Goal: Information Seeking & Learning: Find specific fact

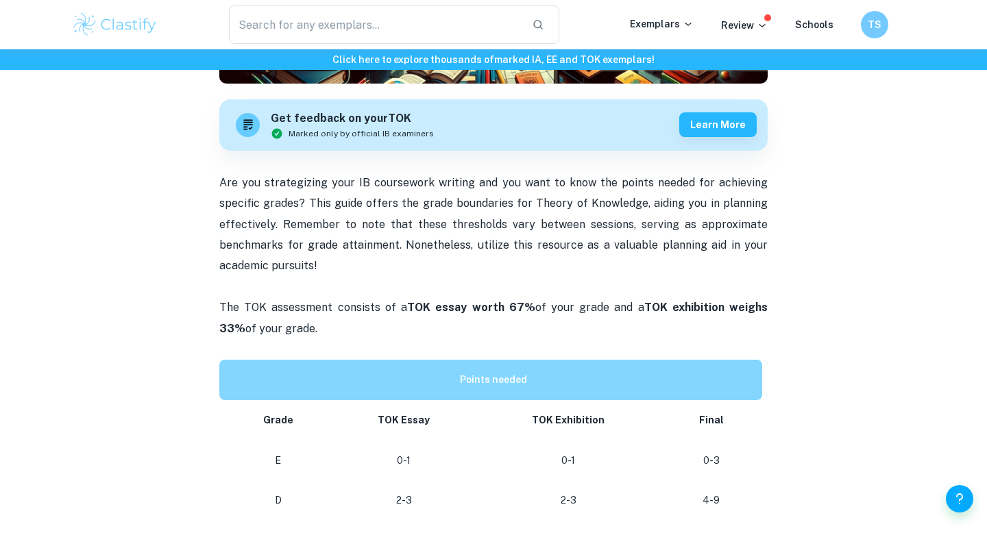
scroll to position [544, 0]
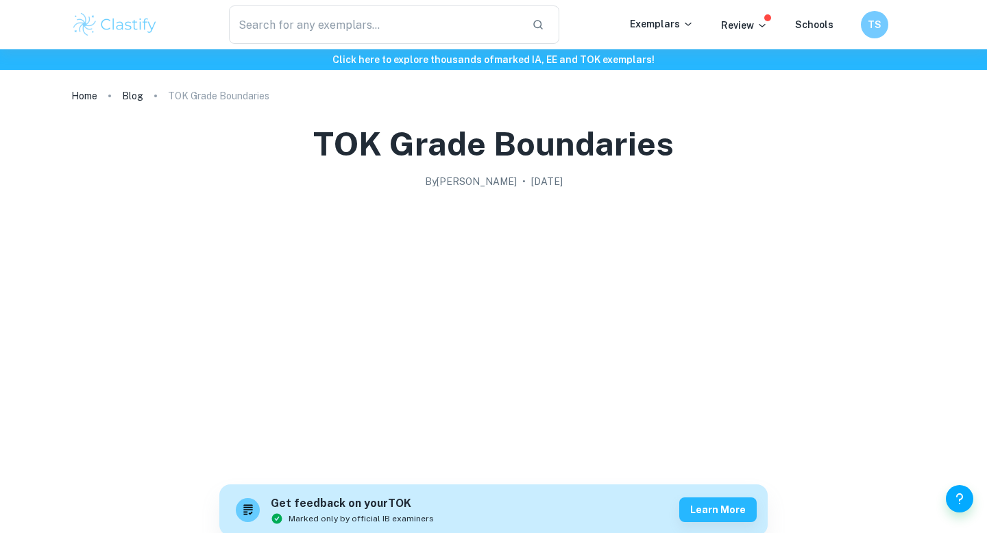
scroll to position [655, 0]
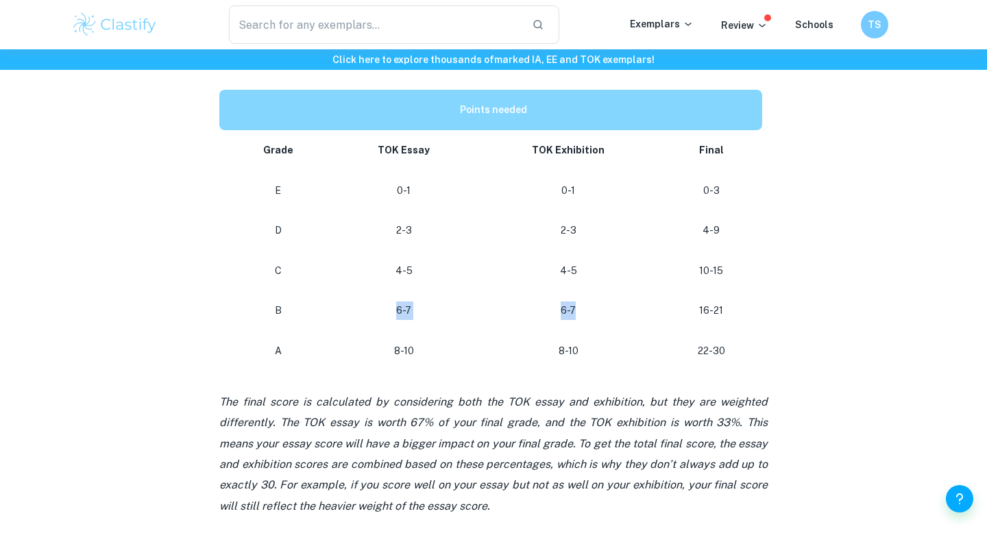
drag, startPoint x: 399, startPoint y: 308, endPoint x: 620, endPoint y: 308, distance: 220.7
click at [620, 308] on tr "B 6-7 6-7 16-21" at bounding box center [493, 311] width 548 height 40
click at [618, 308] on p "6-7" at bounding box center [568, 311] width 162 height 19
drag, startPoint x: 520, startPoint y: 350, endPoint x: 697, endPoint y: 347, distance: 176.8
click at [697, 347] on tr "A 8-10 8-10 22-30" at bounding box center [493, 351] width 548 height 40
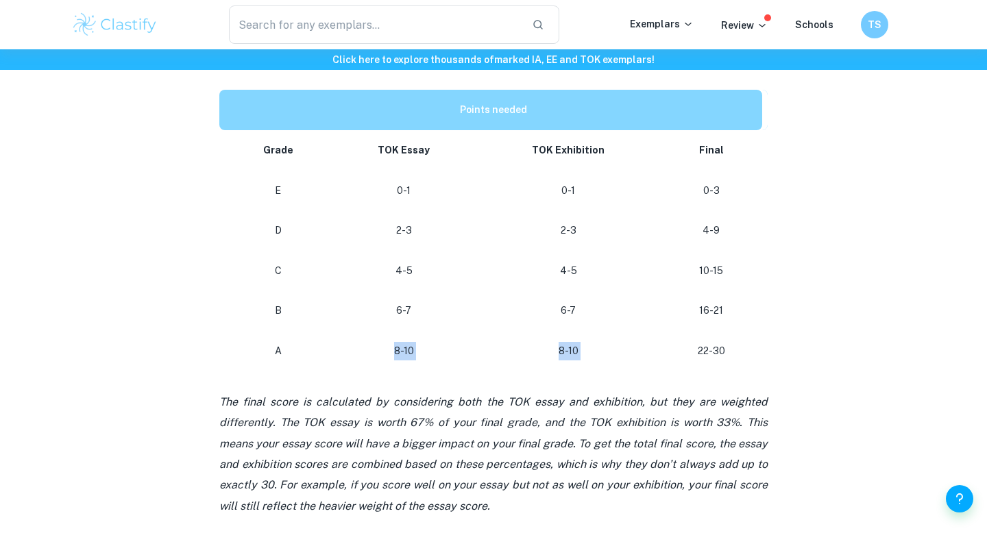
click at [628, 346] on p "8-10" at bounding box center [568, 351] width 162 height 19
drag, startPoint x: 720, startPoint y: 348, endPoint x: 687, endPoint y: 348, distance: 33.6
click at [686, 348] on p "22-30" at bounding box center [712, 351] width 80 height 19
click at [687, 348] on p "22-30" at bounding box center [712, 351] width 80 height 19
drag, startPoint x: 707, startPoint y: 349, endPoint x: 700, endPoint y: 348, distance: 7.6
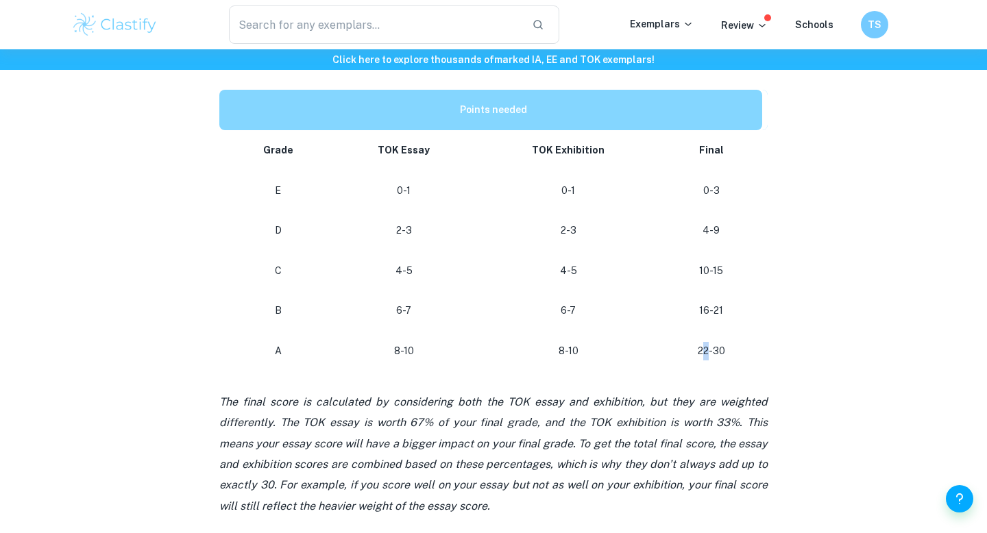
click at [700, 348] on p "22-30" at bounding box center [712, 351] width 80 height 19
drag, startPoint x: 391, startPoint y: 305, endPoint x: 476, endPoint y: 307, distance: 85.0
click at [476, 308] on td "6-7" at bounding box center [404, 311] width 145 height 40
click at [476, 307] on td "6-7" at bounding box center [404, 311] width 145 height 40
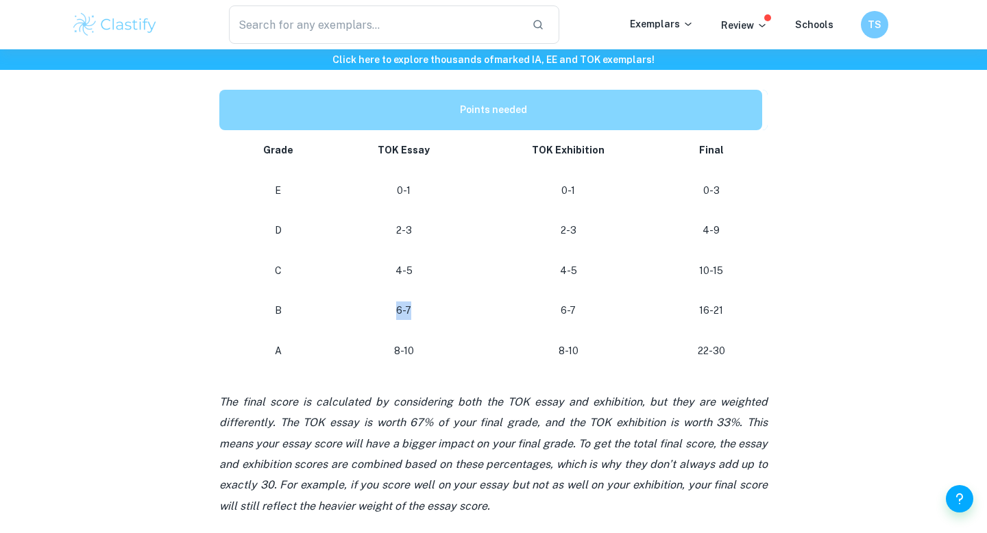
drag, startPoint x: 398, startPoint y: 310, endPoint x: 449, endPoint y: 310, distance: 51.4
click at [449, 310] on p "6-7" at bounding box center [404, 311] width 123 height 19
click at [417, 310] on p "6-7" at bounding box center [404, 311] width 123 height 19
drag, startPoint x: 408, startPoint y: 313, endPoint x: 398, endPoint y: 353, distance: 41.9
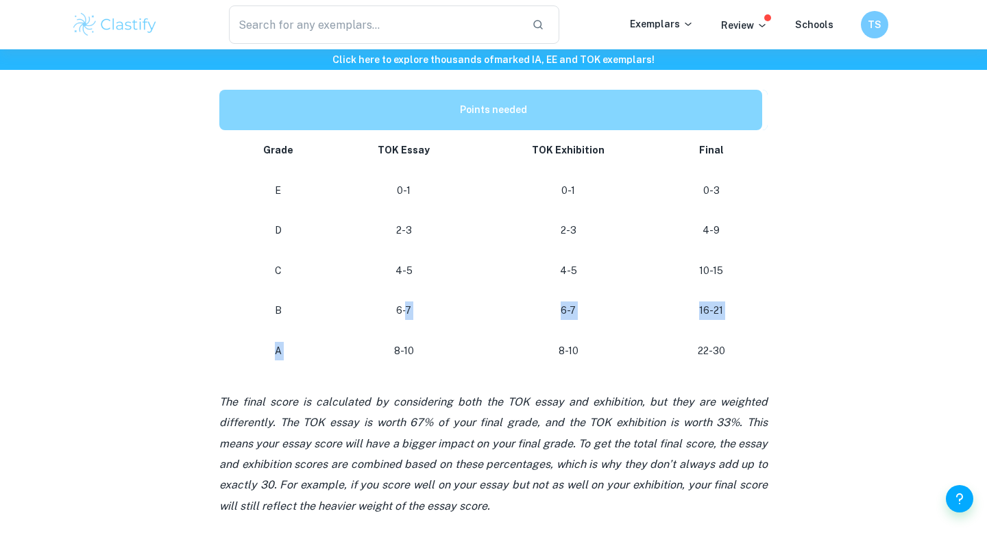
click at [398, 351] on tbody "Grade TOK Essay TOK Exhibition Final E 0-1 0-1 0-3 D 2-3 2-3 4-9 C 4-5 4-5 10-1…" at bounding box center [493, 250] width 548 height 241
click at [398, 353] on p "8-10" at bounding box center [404, 351] width 123 height 19
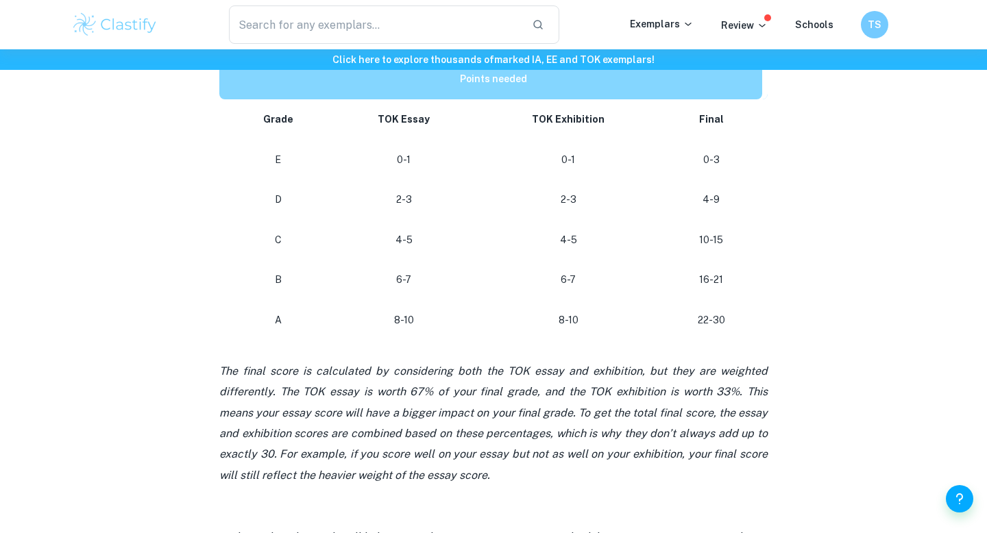
scroll to position [685, 0]
